Goal: Information Seeking & Learning: Compare options

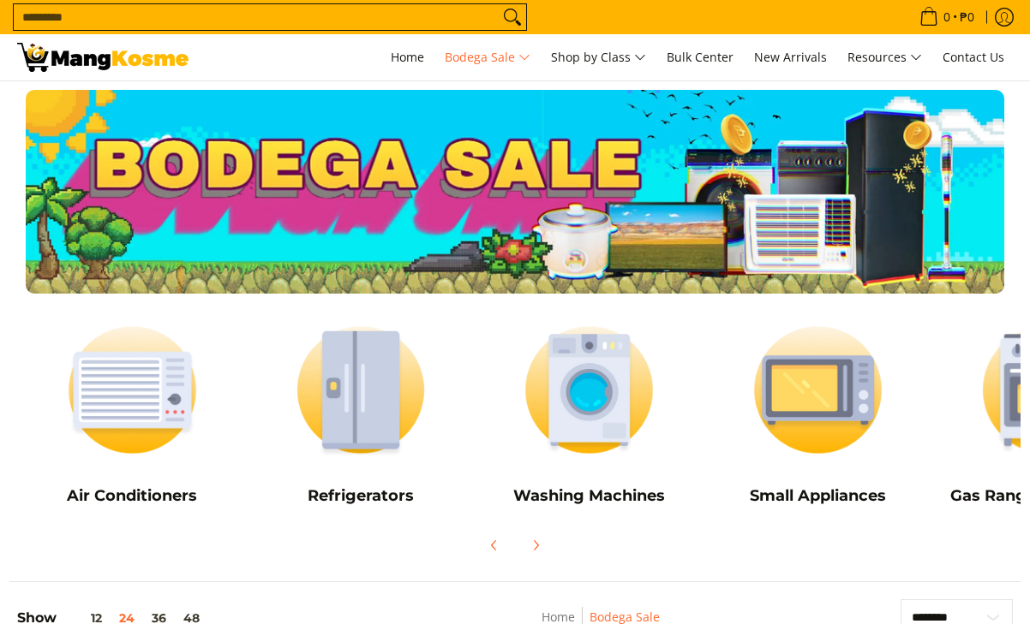
click at [110, 15] on input "Search..." at bounding box center [256, 17] width 485 height 26
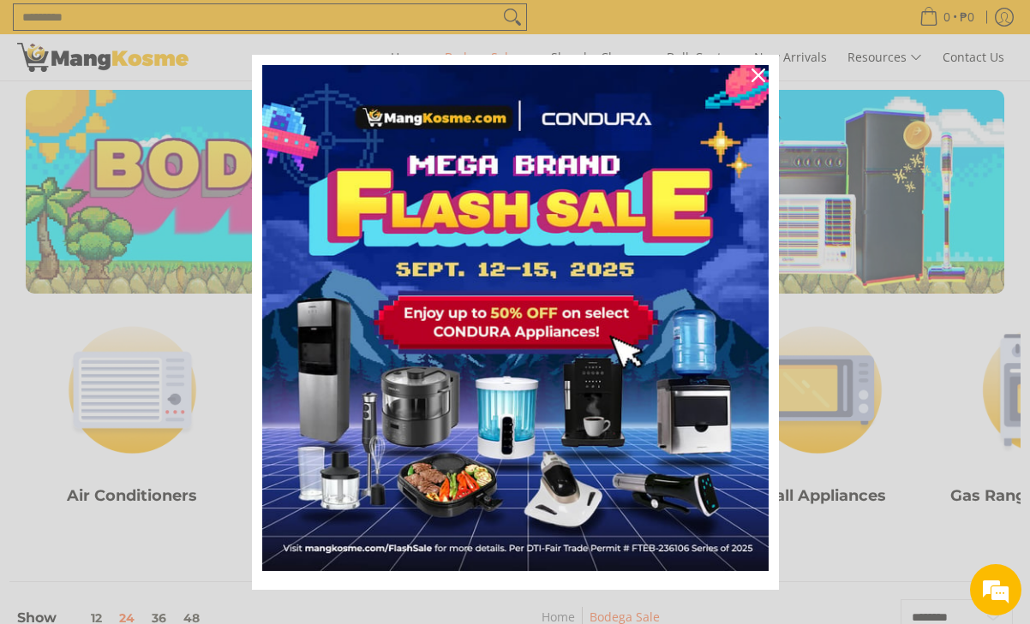
click at [159, 413] on div "Marketing offer form" at bounding box center [515, 312] width 1030 height 624
click at [752, 76] on icon "close icon" at bounding box center [758, 76] width 14 height 14
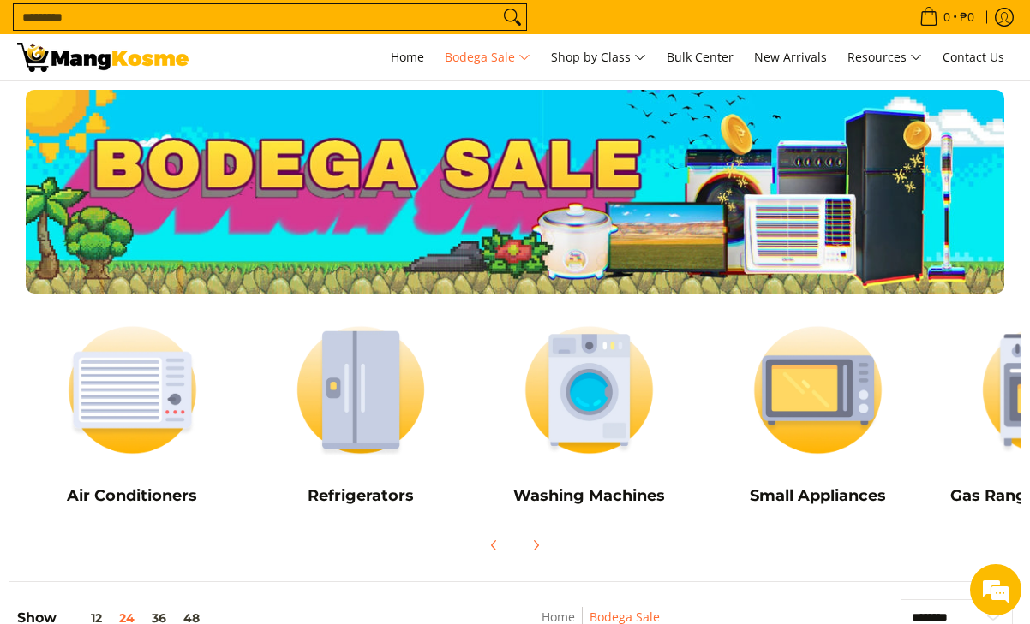
click at [110, 413] on img at bounding box center [133, 390] width 212 height 158
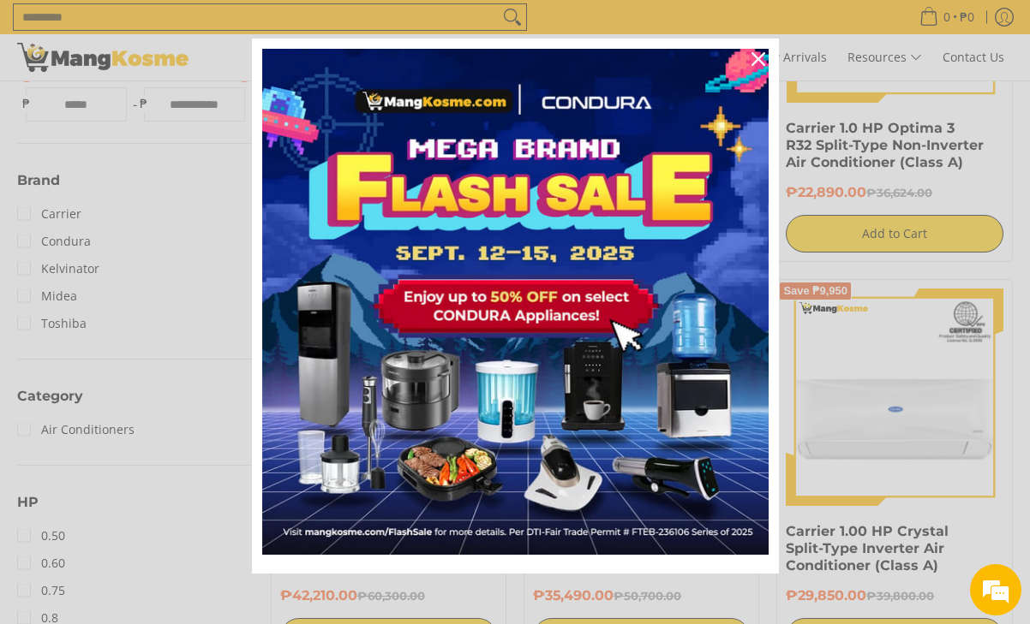
scroll to position [21, 0]
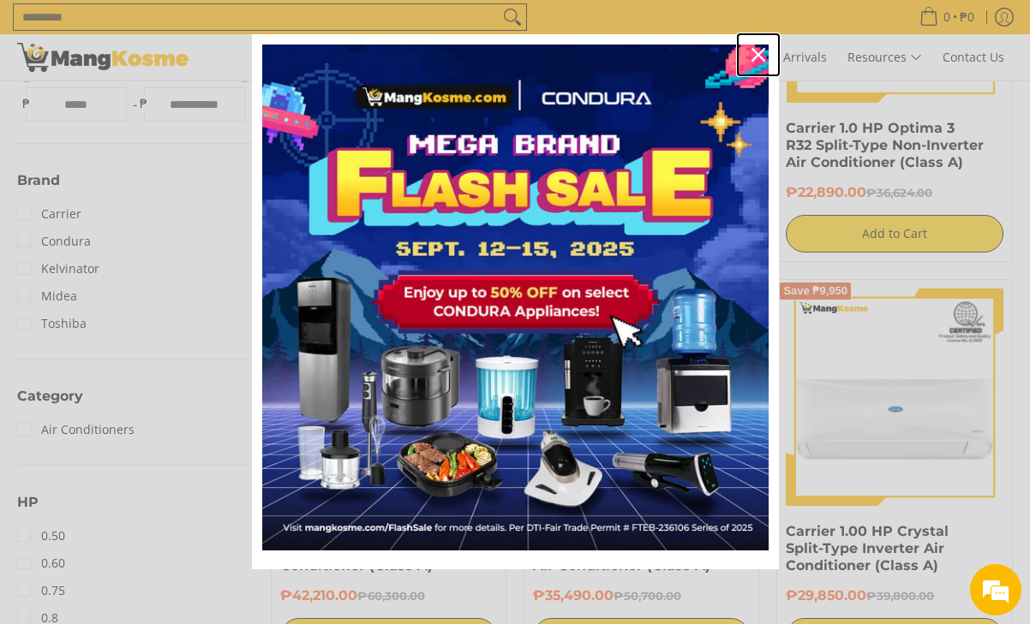
click at [750, 64] on div "Close" at bounding box center [757, 54] width 27 height 27
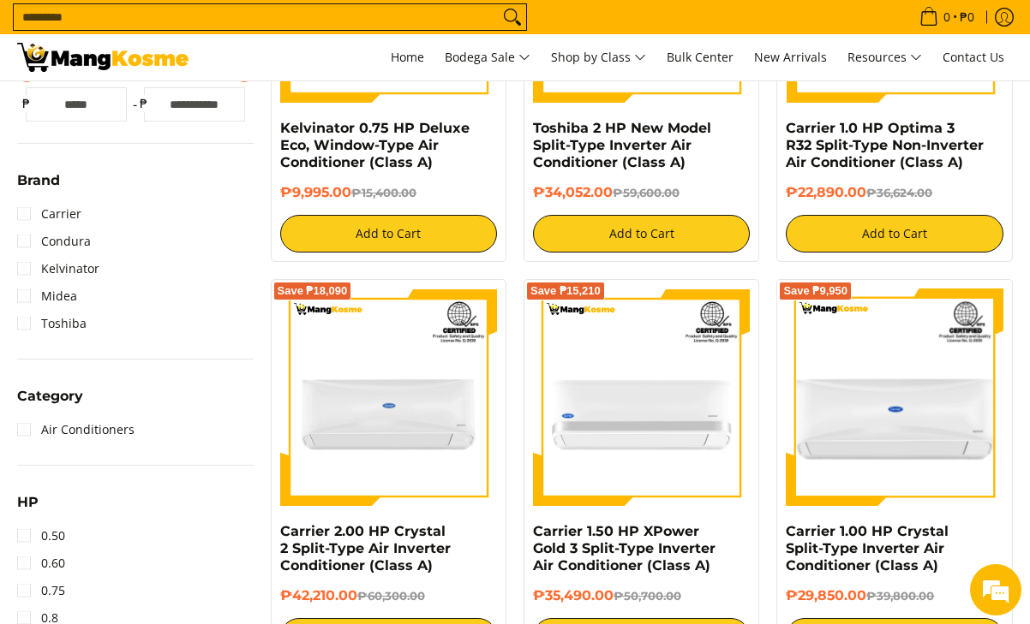
click at [47, 27] on input "Search..." at bounding box center [256, 17] width 485 height 26
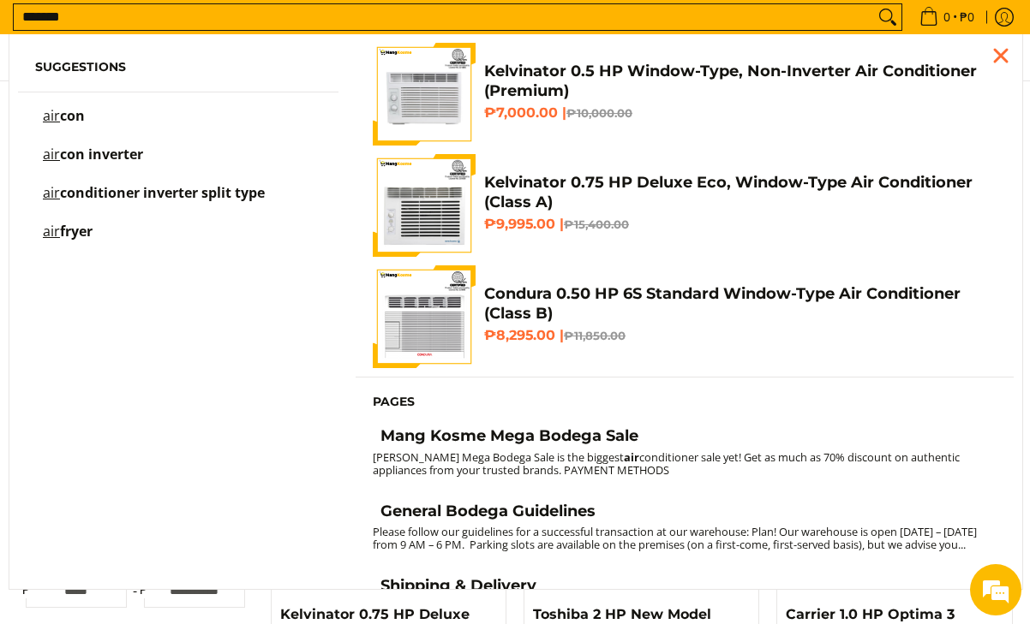
scroll to position [0, 0]
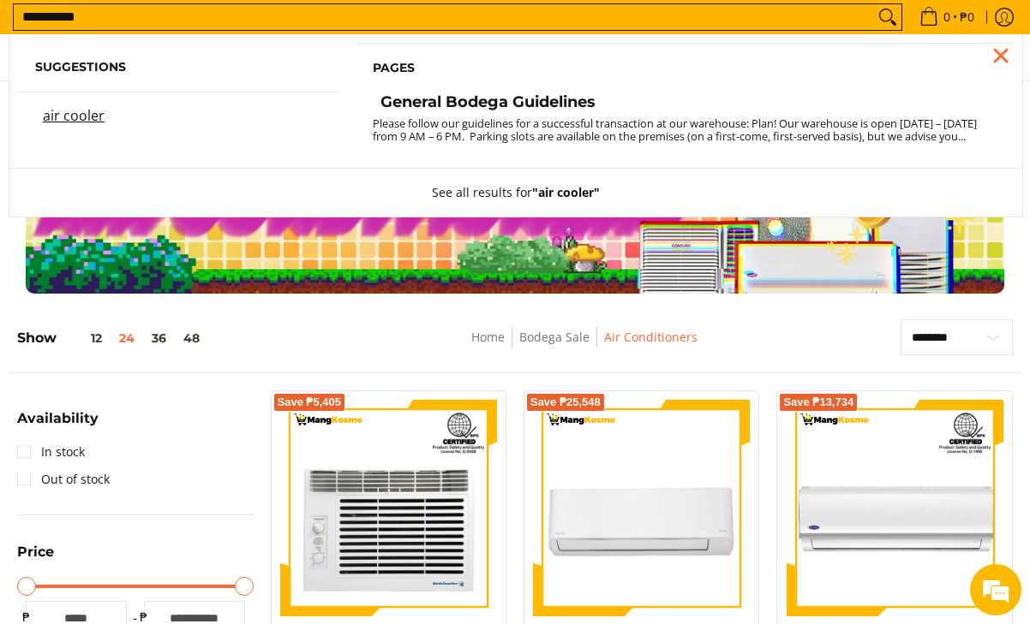
type input "**********"
click at [69, 118] on mark "air cooler" at bounding box center [74, 115] width 62 height 19
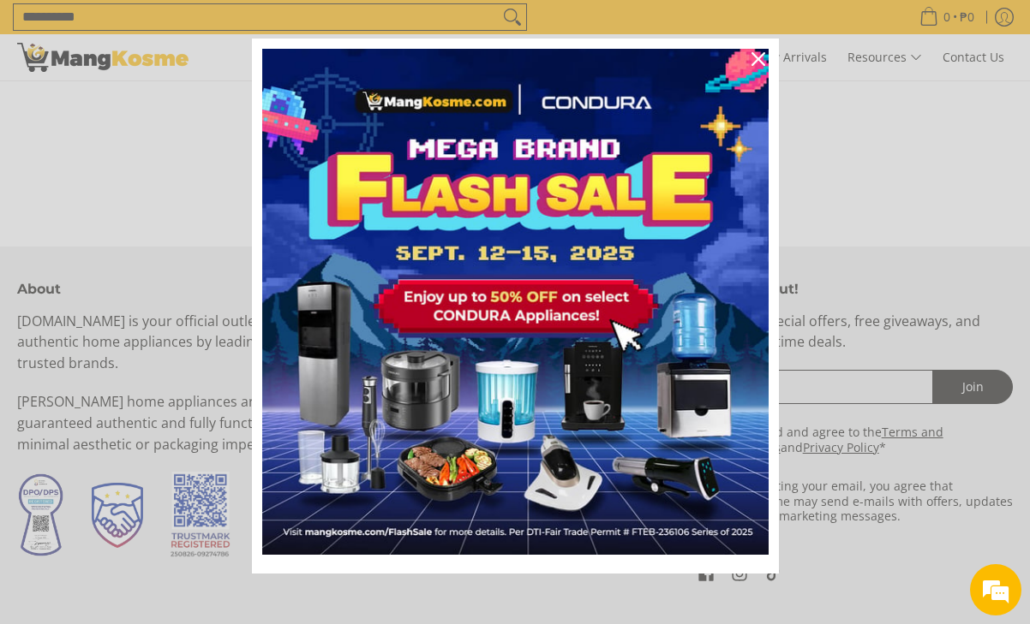
scroll to position [21, 0]
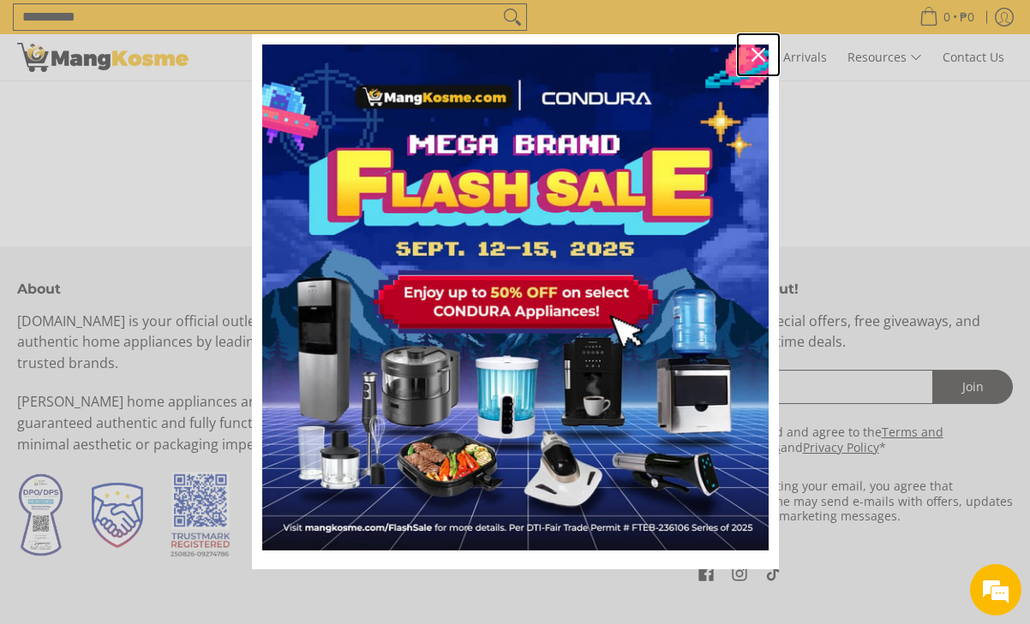
click at [751, 57] on icon "close icon" at bounding box center [758, 55] width 14 height 14
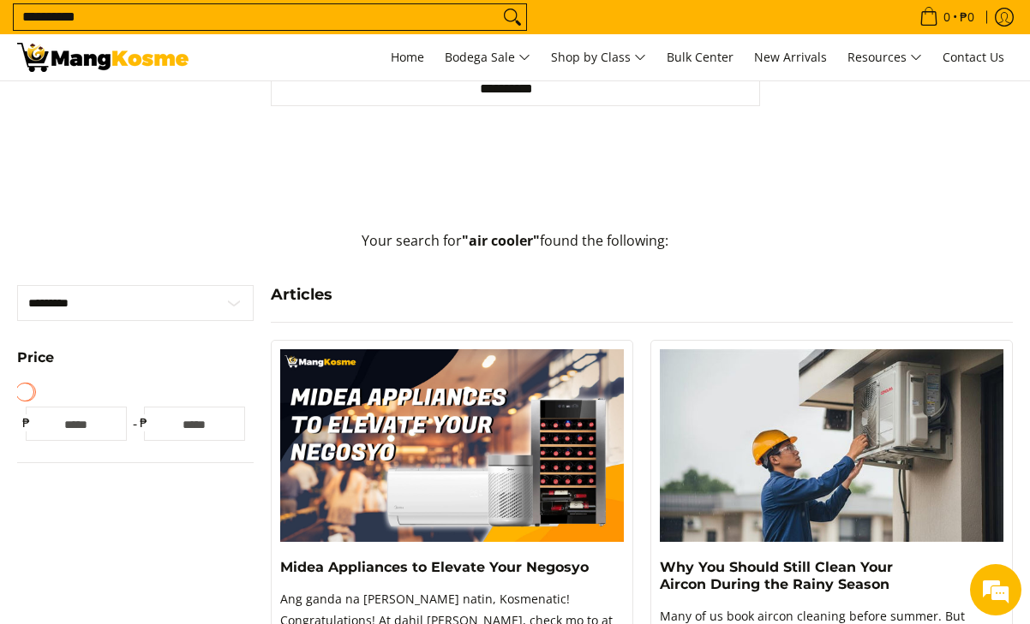
scroll to position [0, 0]
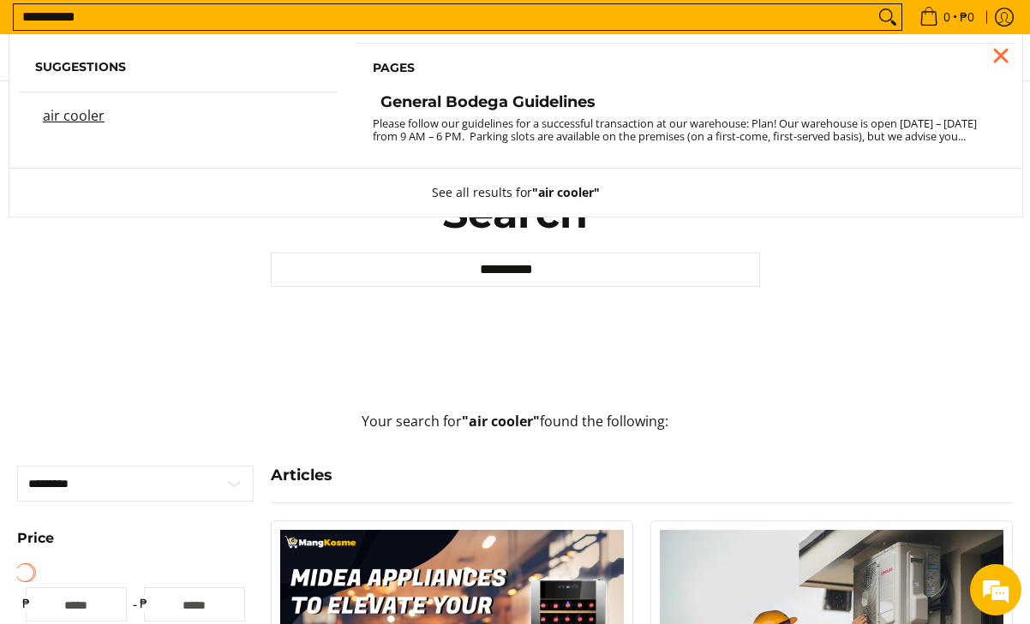
drag, startPoint x: 93, startPoint y: 18, endPoint x: -36, endPoint y: 20, distance: 128.5
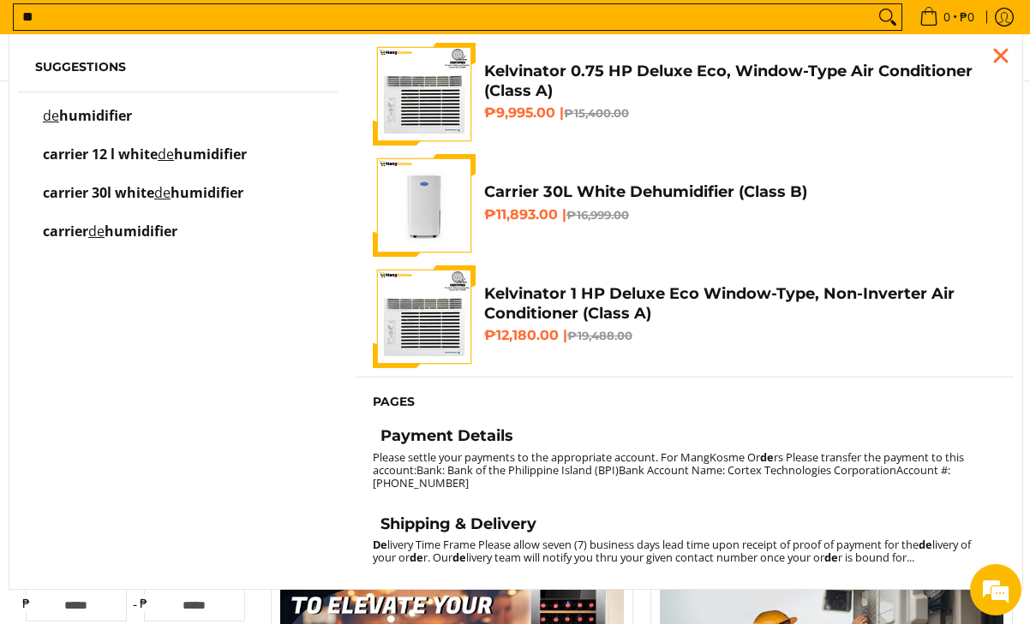
type input "**"
click at [88, 108] on span "Suggestions de humidifier carrier 12 l white de humidifier carrier 30l white de…" at bounding box center [177, 153] width 337 height 221
click at [90, 118] on span "humidifier" at bounding box center [95, 115] width 73 height 19
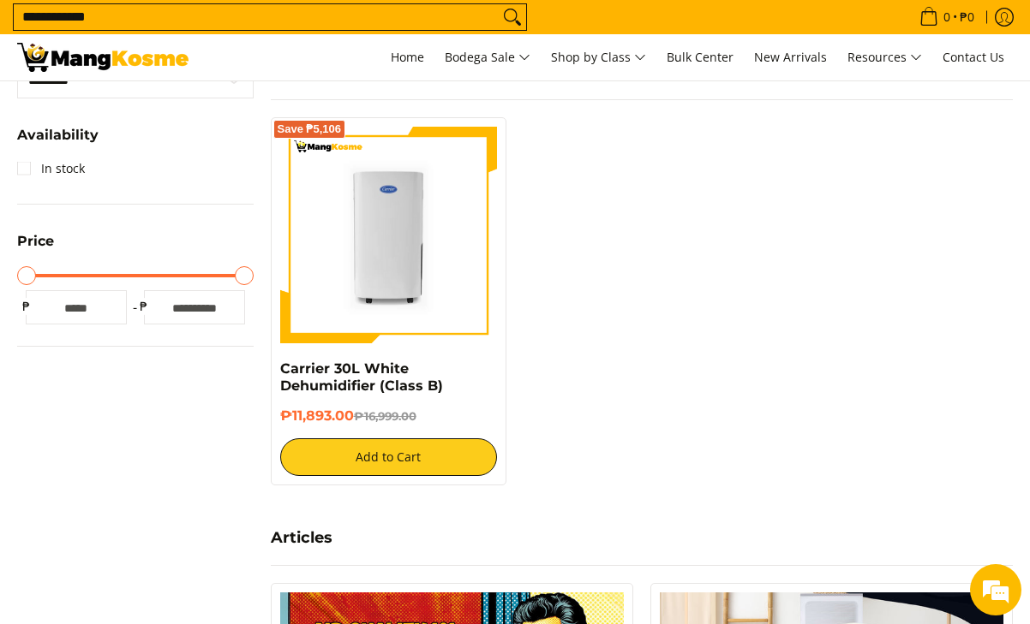
scroll to position [428, 0]
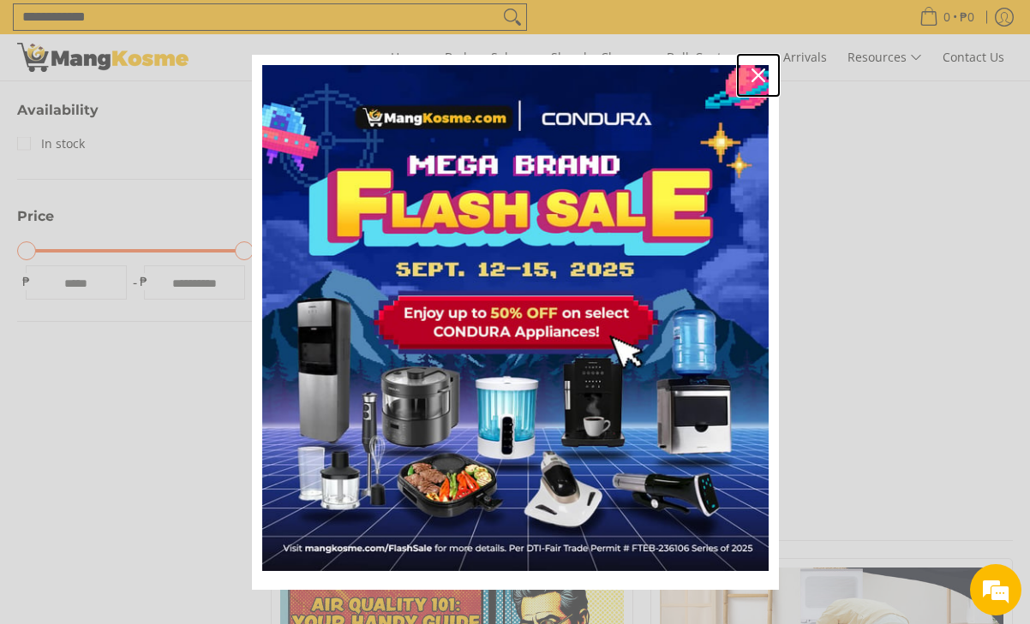
click at [751, 71] on icon "close icon" at bounding box center [758, 76] width 14 height 14
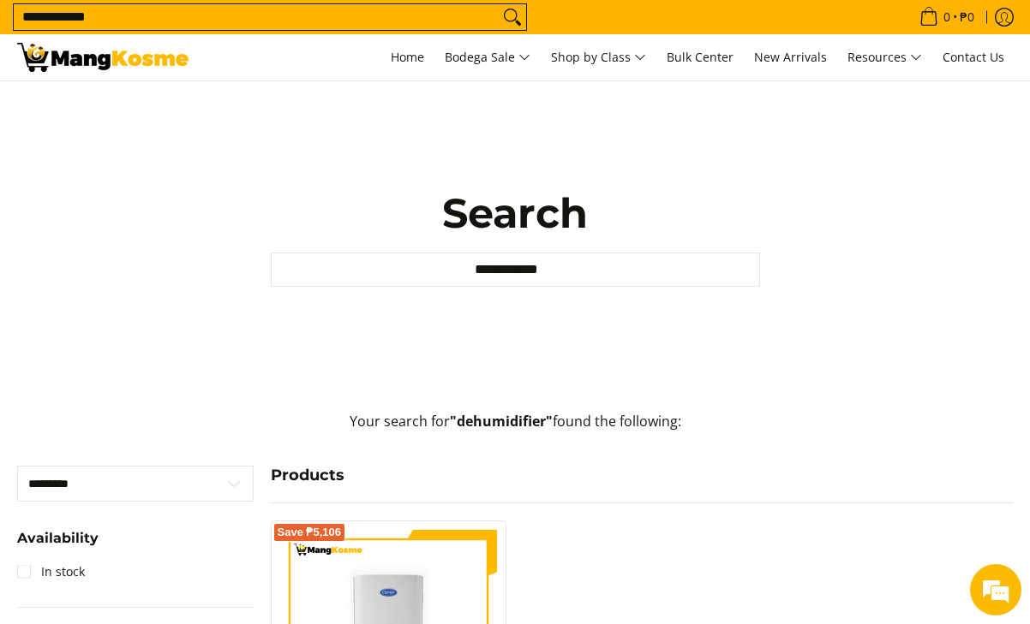
scroll to position [0, 0]
